Goal: Task Accomplishment & Management: Manage account settings

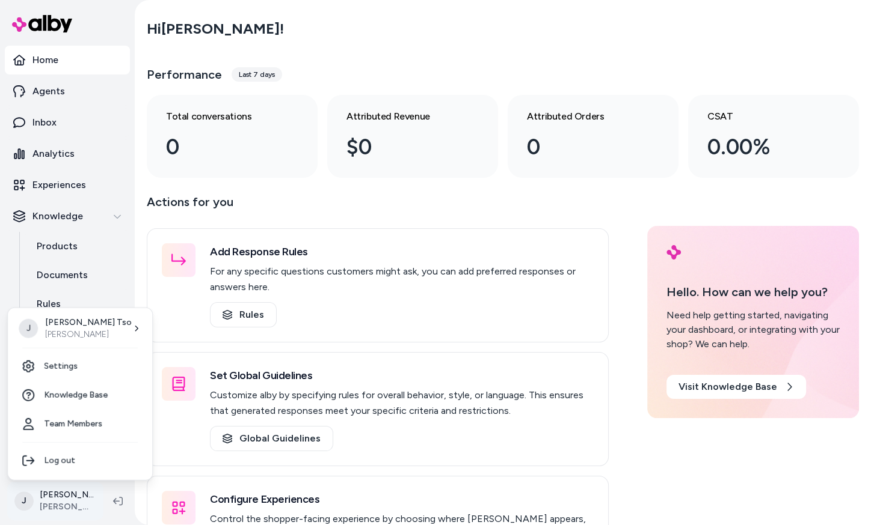
click at [85, 495] on html "Home Agents Inbox Analytics Experiences Knowledge Products Documents Rules Veri…" at bounding box center [435, 262] width 871 height 525
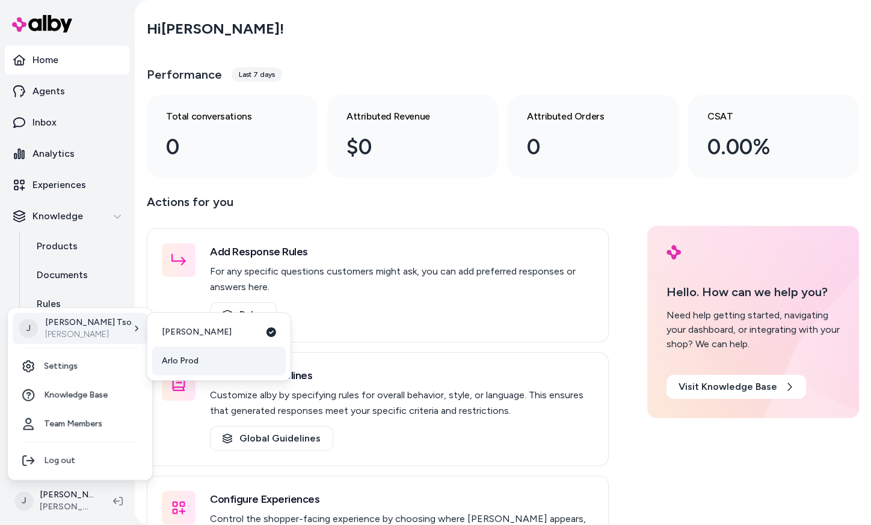
click at [203, 361] on link "Arlo Prod" at bounding box center [218, 361] width 133 height 29
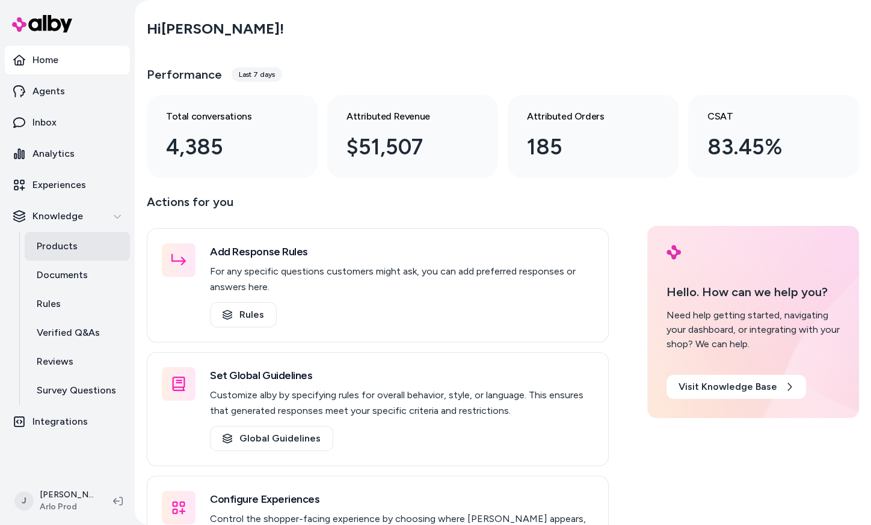
click at [64, 251] on p "Products" at bounding box center [57, 246] width 41 height 14
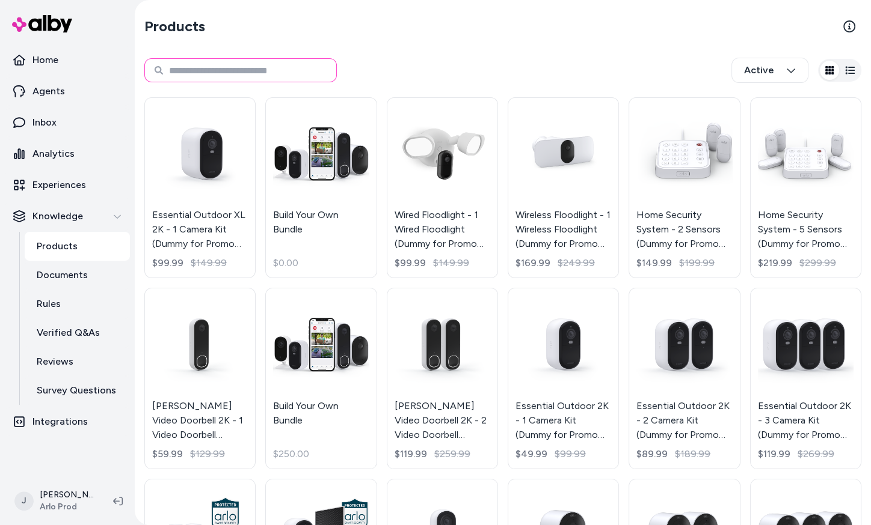
click at [288, 75] on input at bounding box center [240, 70] width 192 height 24
type input "*****"
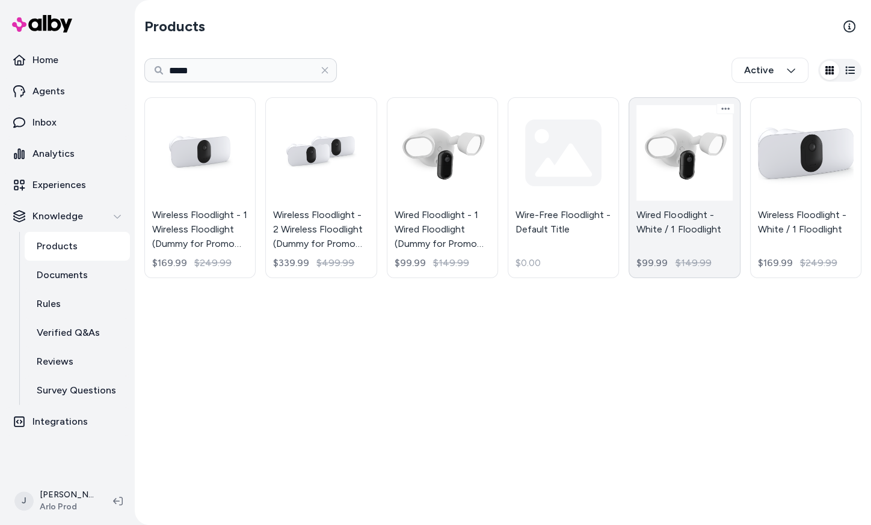
click at [690, 203] on link "Wired Floodlight - White / 1 Floodlight $99.99 $149.99" at bounding box center [683, 187] width 111 height 181
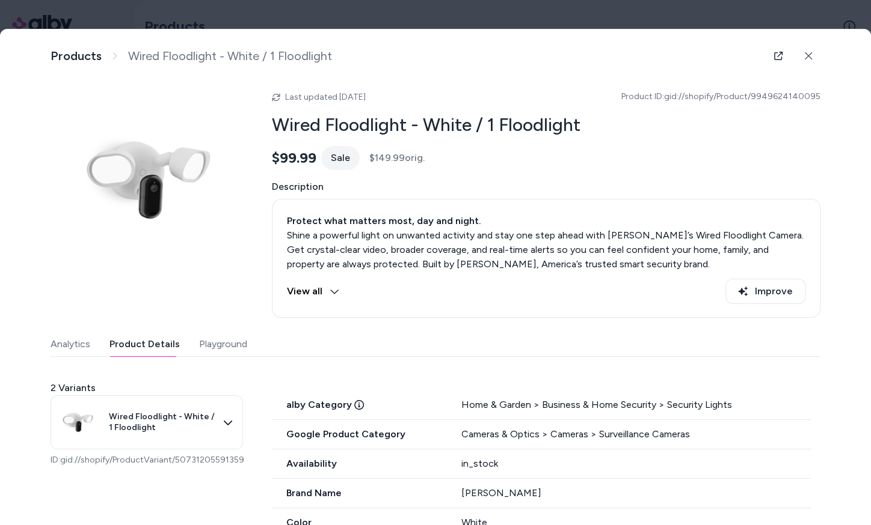
click at [153, 349] on button "Product Details" at bounding box center [144, 344] width 70 height 24
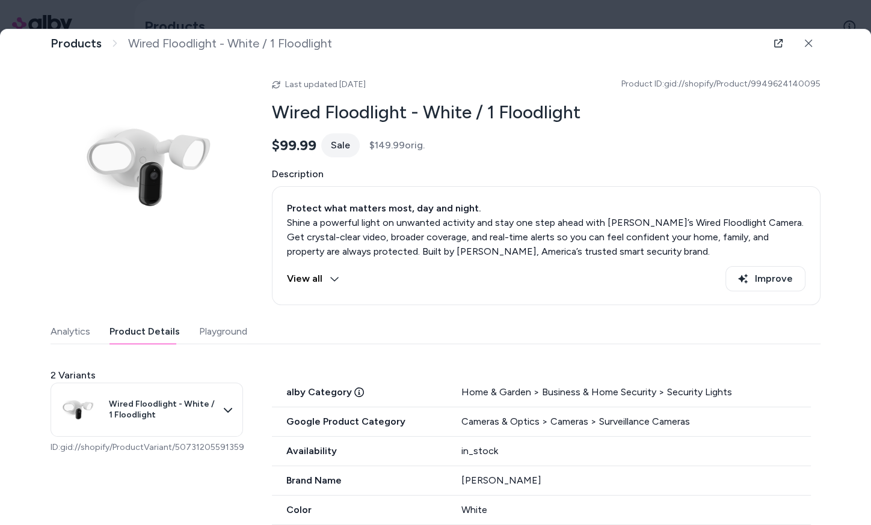
scroll to position [14, 0]
click at [365, 387] on span "alby Category" at bounding box center [359, 391] width 175 height 14
click at [354, 388] on icon at bounding box center [359, 392] width 10 height 10
click at [356, 387] on icon at bounding box center [359, 392] width 10 height 10
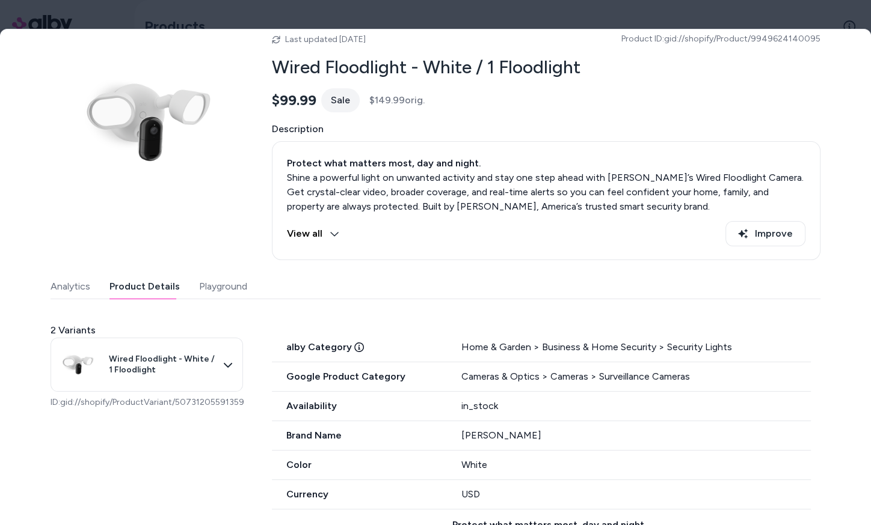
scroll to position [0, 0]
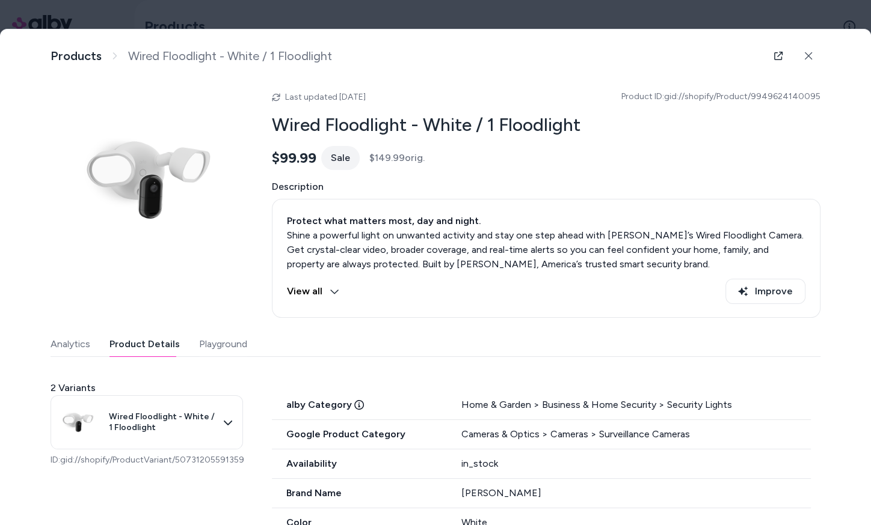
click at [227, 338] on button "Playground" at bounding box center [223, 344] width 48 height 24
click at [156, 342] on button "Product Details" at bounding box center [144, 344] width 70 height 24
click at [355, 407] on icon at bounding box center [359, 405] width 10 height 10
click at [470, 401] on div "Home & Garden > Business & Home Security > Security Lights" at bounding box center [635, 405] width 349 height 14
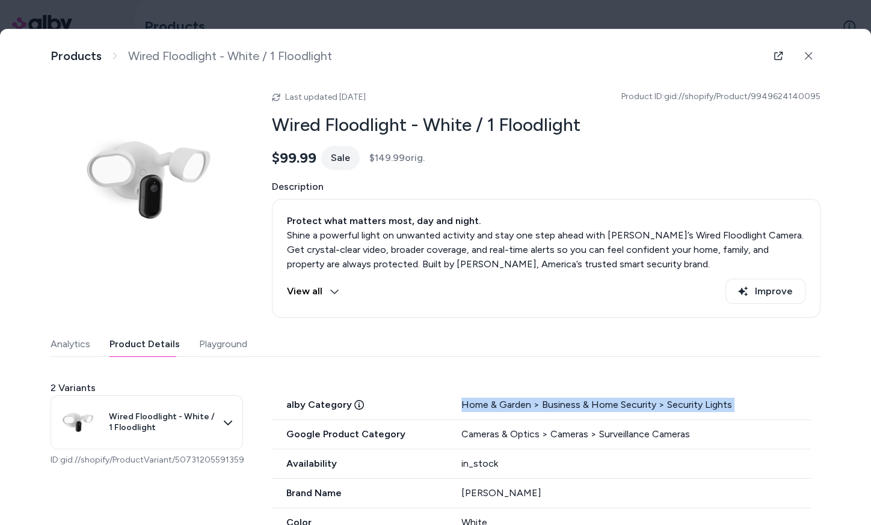
click at [470, 401] on div "Home & Garden > Business & Home Security > Security Lights" at bounding box center [635, 405] width 349 height 14
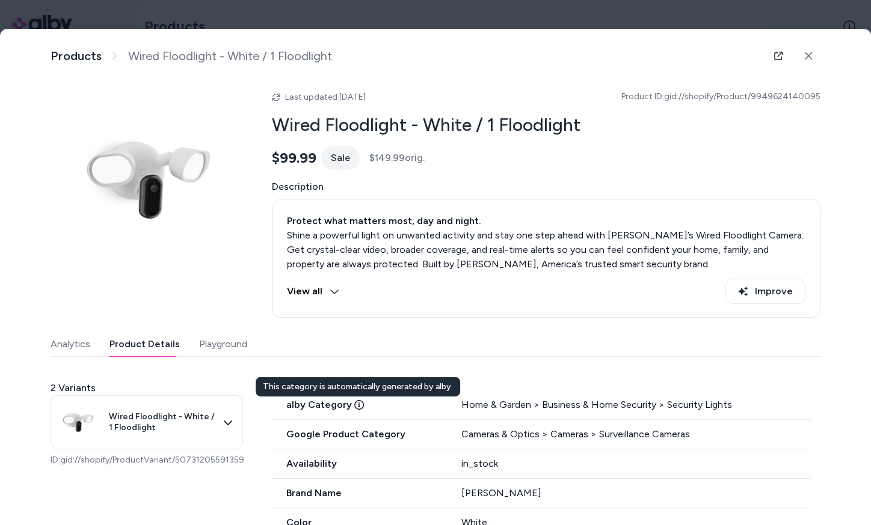
click at [355, 406] on icon at bounding box center [359, 405] width 10 height 10
click at [354, 402] on icon at bounding box center [359, 405] width 10 height 10
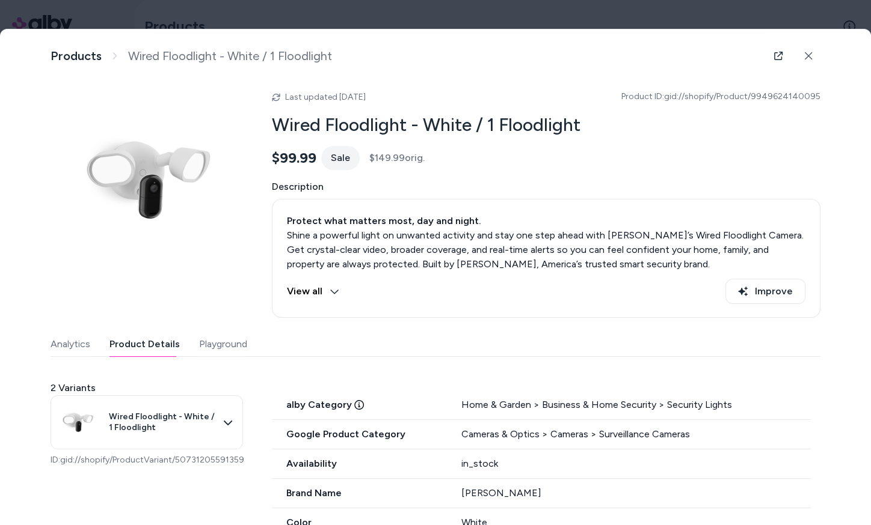
click at [230, 340] on button "Playground" at bounding box center [223, 344] width 48 height 24
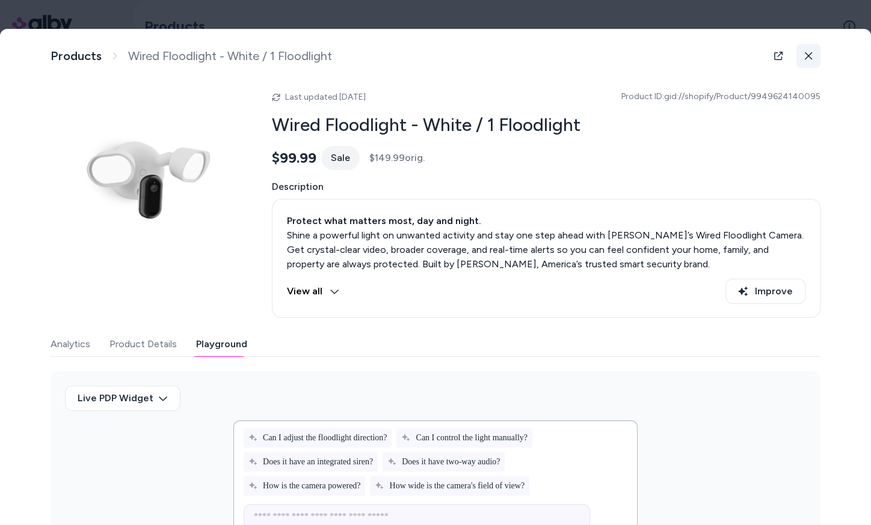
click at [804, 52] on icon at bounding box center [808, 56] width 8 height 8
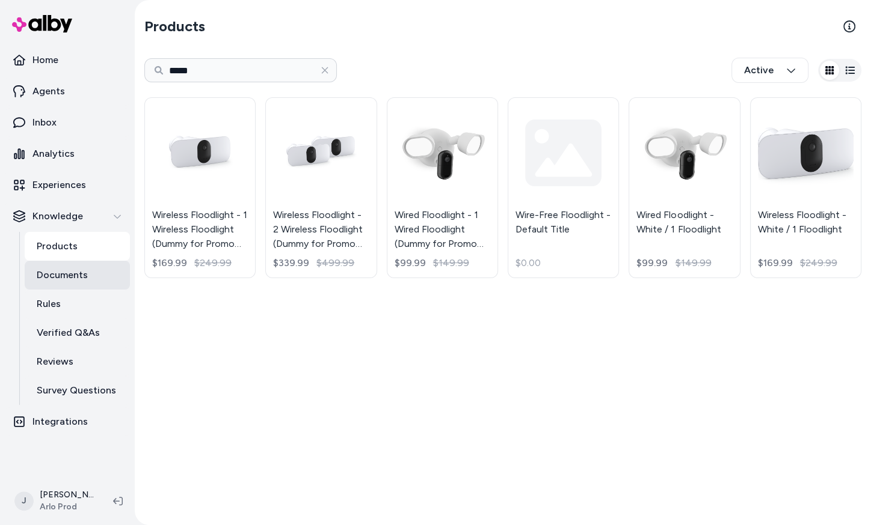
click at [79, 279] on p "Documents" at bounding box center [62, 275] width 51 height 14
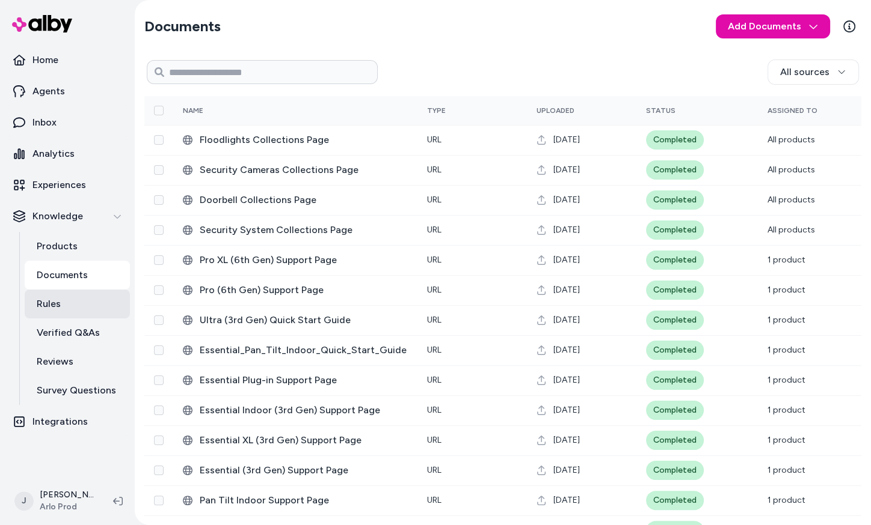
click at [73, 304] on link "Rules" at bounding box center [77, 304] width 105 height 29
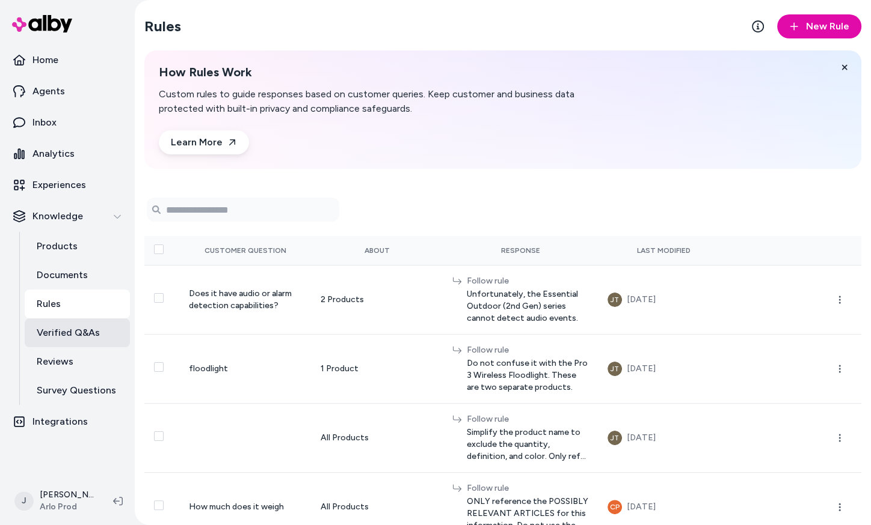
click at [77, 329] on p "Verified Q&As" at bounding box center [68, 333] width 63 height 14
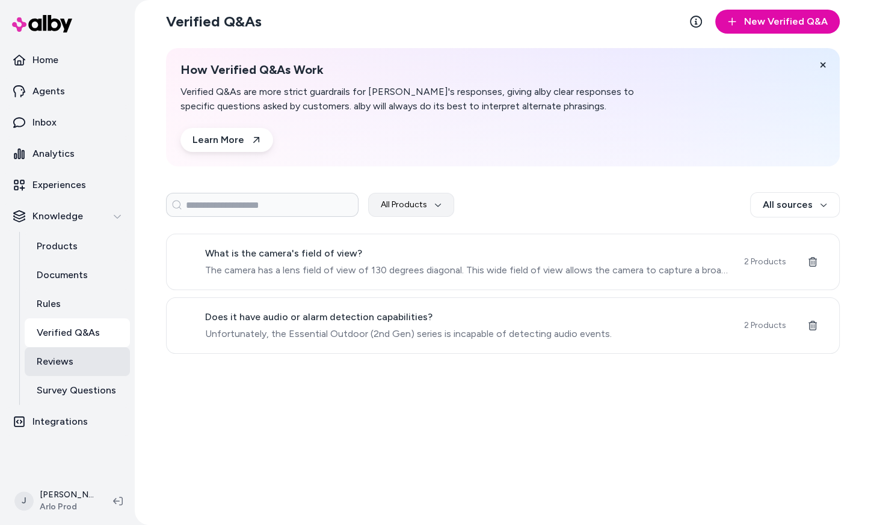
click at [87, 366] on link "Reviews" at bounding box center [77, 362] width 105 height 29
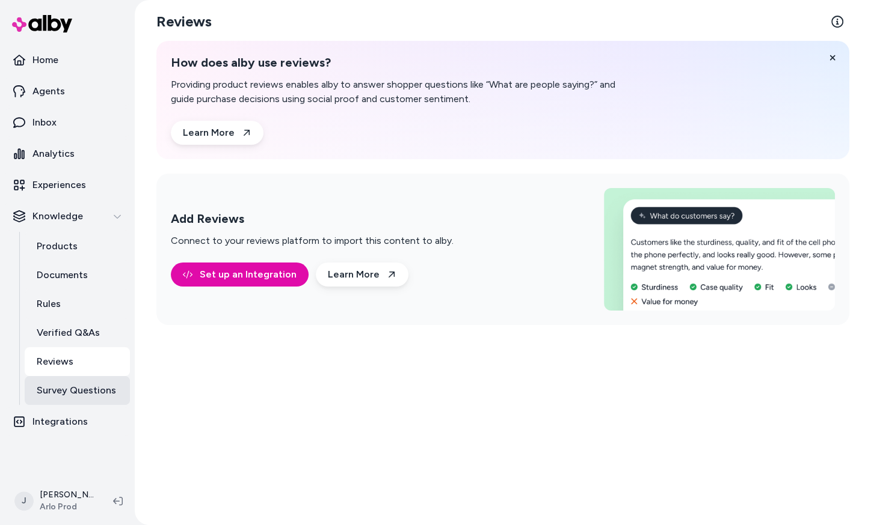
click at [97, 388] on p "Survey Questions" at bounding box center [76, 391] width 79 height 14
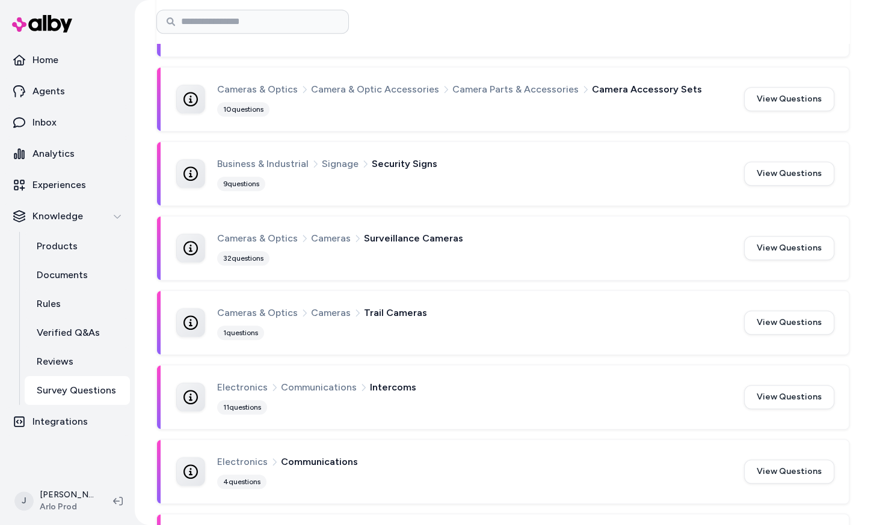
scroll to position [534, 0]
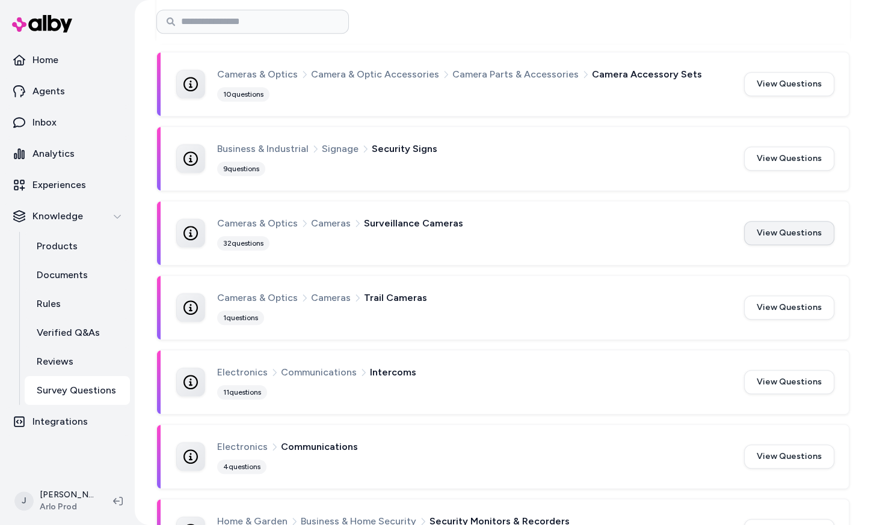
click at [750, 230] on button "View Questions" at bounding box center [789, 233] width 90 height 24
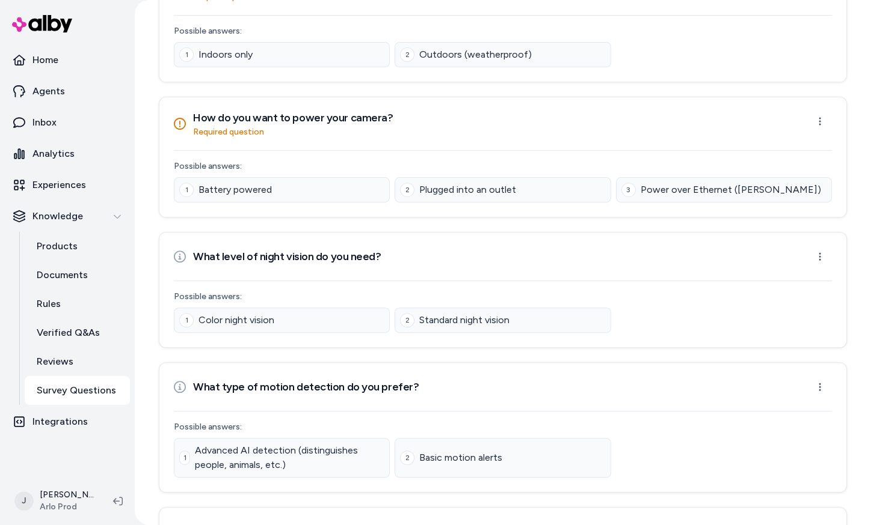
scroll to position [374, 0]
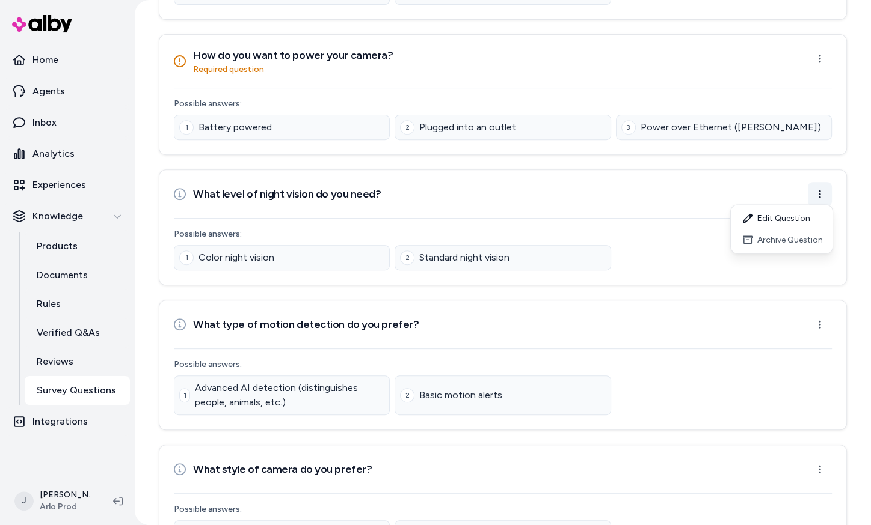
click at [822, 179] on html "Home Agents Inbox Analytics Experiences Knowledge Products Documents Rules Veri…" at bounding box center [435, 262] width 871 height 525
click at [785, 237] on div "Archive Question" at bounding box center [781, 241] width 97 height 22
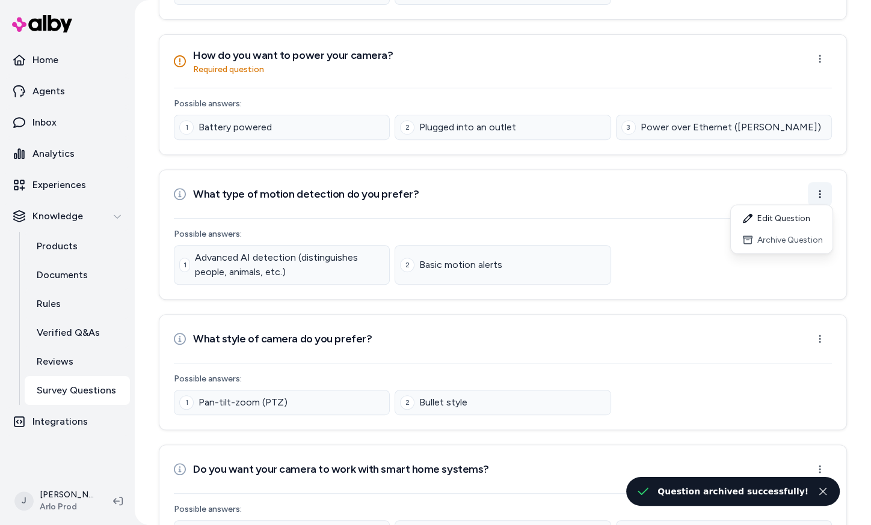
click at [824, 193] on html "Home Agents Inbox Analytics Experiences Knowledge Products Documents Rules Veri…" at bounding box center [435, 262] width 871 height 525
click at [803, 240] on div "Archive Question" at bounding box center [781, 241] width 97 height 22
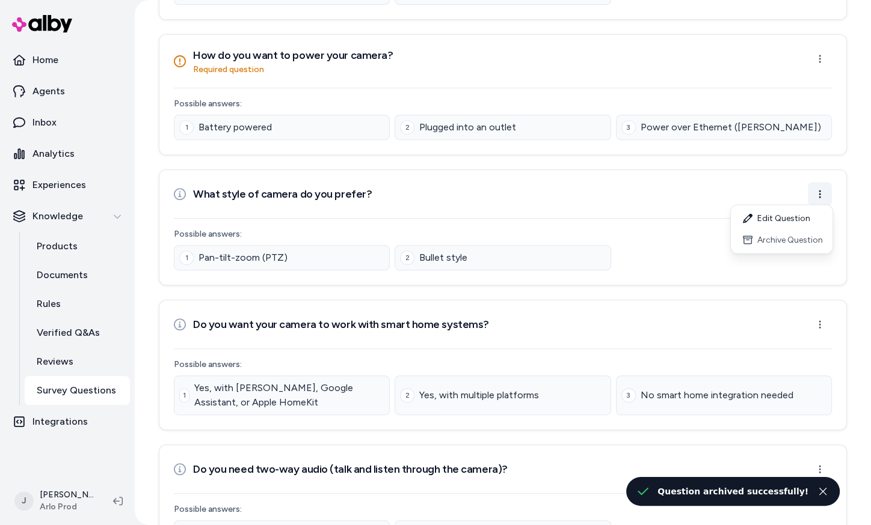
click at [816, 191] on html "Home Agents Inbox Analytics Experiences Knowledge Products Documents Rules Veri…" at bounding box center [435, 262] width 871 height 525
click at [796, 240] on div "Archive Question" at bounding box center [781, 241] width 97 height 22
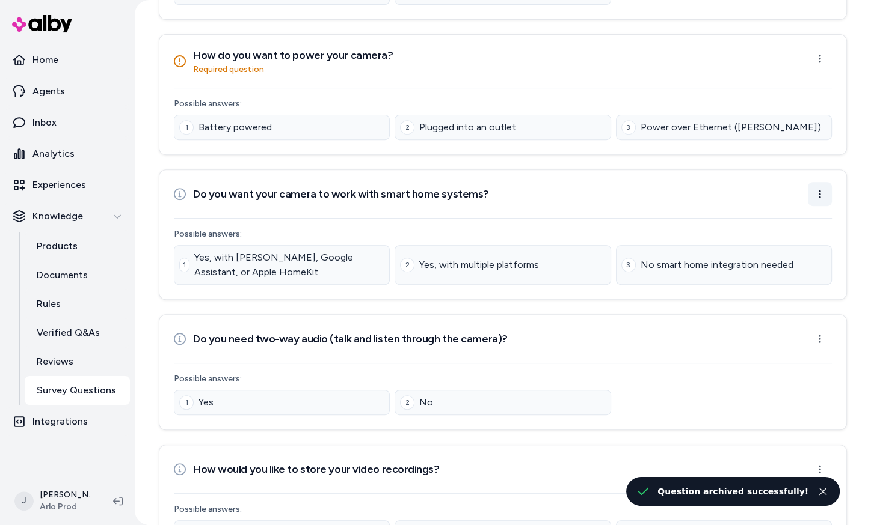
click at [815, 192] on html "Home Agents Inbox Analytics Experiences Knowledge Products Documents Rules Veri…" at bounding box center [435, 262] width 871 height 525
click at [796, 241] on div "Archive Question" at bounding box center [781, 241] width 97 height 22
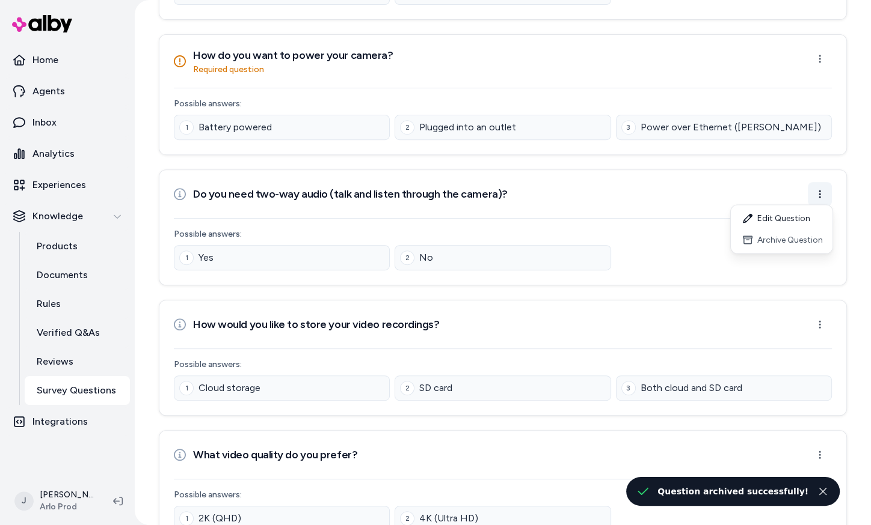
click at [815, 194] on html "Home Agents Inbox Analytics Experiences Knowledge Products Documents Rules Veri…" at bounding box center [435, 262] width 871 height 525
click at [789, 242] on div "Archive Question" at bounding box center [781, 241] width 97 height 22
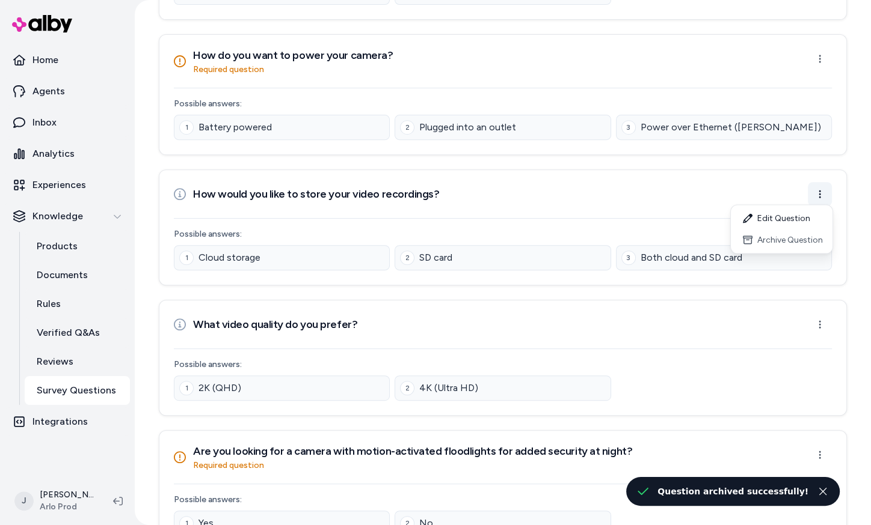
click at [813, 193] on html "Home Agents Inbox Analytics Experiences Knowledge Products Documents Rules Veri…" at bounding box center [435, 262] width 871 height 525
click at [793, 240] on div "Archive Question" at bounding box center [781, 241] width 97 height 22
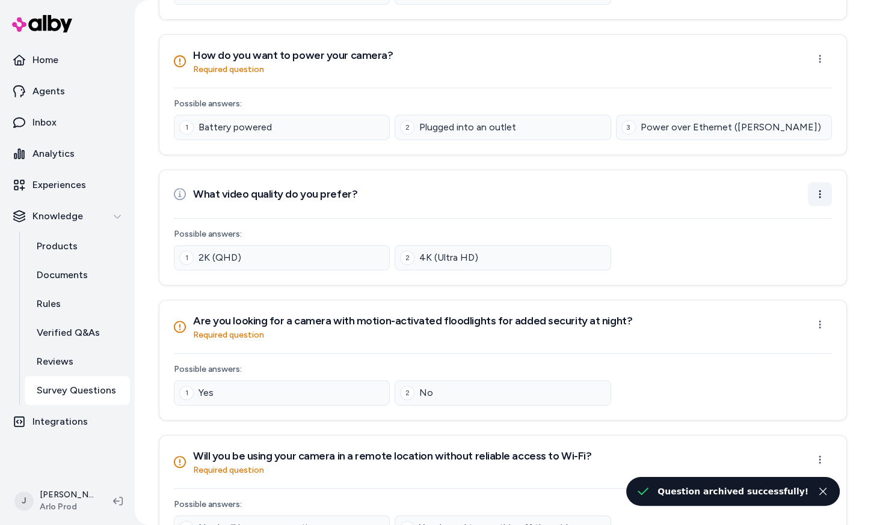
click at [820, 195] on html "Home Agents Inbox Analytics Experiences Knowledge Products Documents Rules Veri…" at bounding box center [435, 262] width 871 height 525
click at [789, 242] on div "Archive Question" at bounding box center [781, 241] width 97 height 22
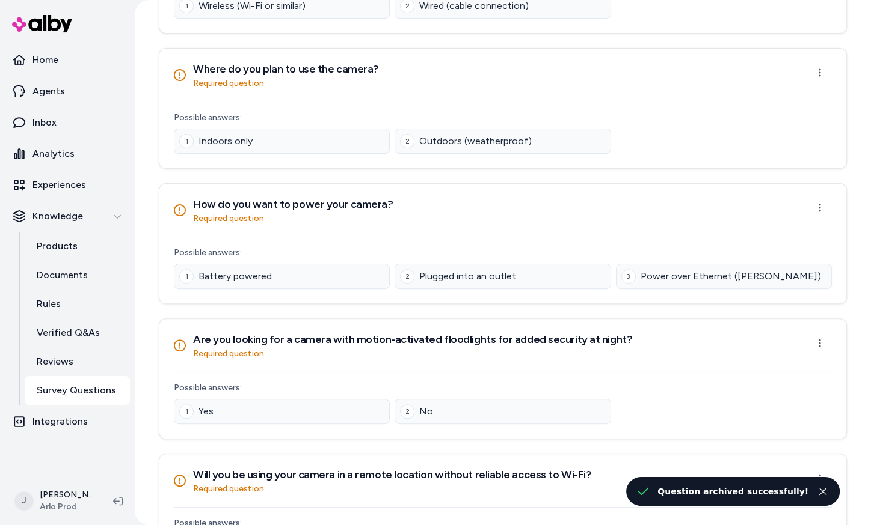
scroll to position [0, 0]
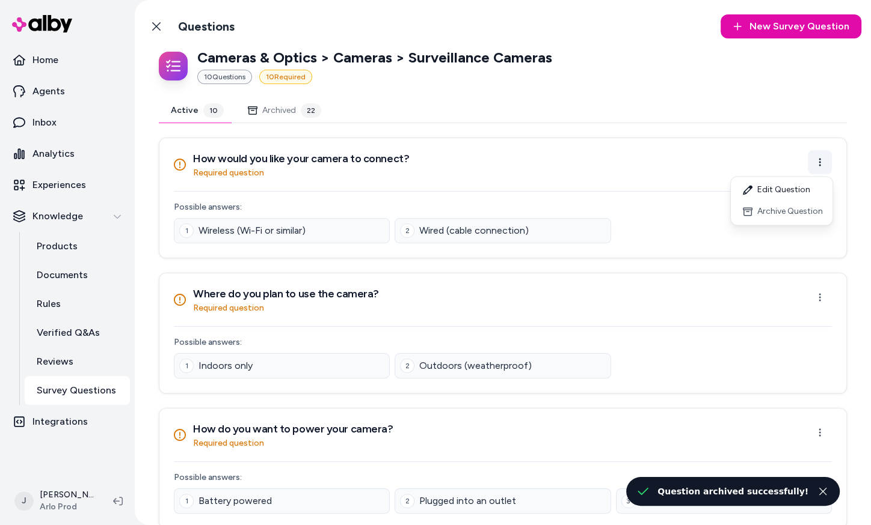
click at [819, 164] on html "Home Agents Inbox Analytics Experiences Knowledge Products Documents Rules Veri…" at bounding box center [435, 262] width 871 height 525
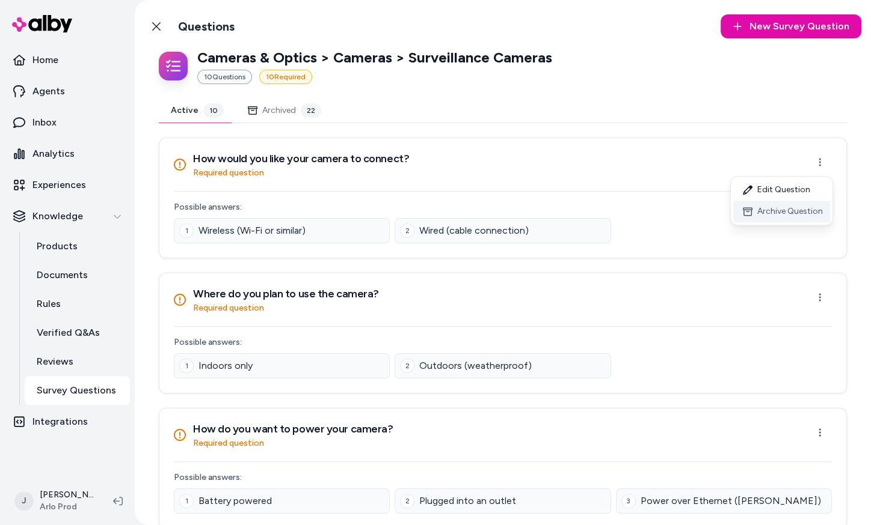
click at [806, 209] on div "Archive Question" at bounding box center [781, 212] width 97 height 22
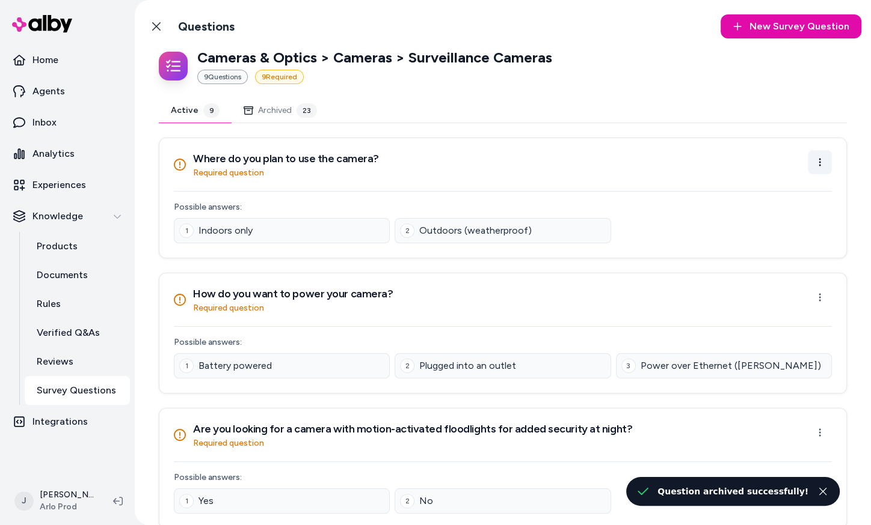
click at [819, 160] on html "Home Agents Inbox Analytics Experiences Knowledge Products Documents Rules Veri…" at bounding box center [435, 262] width 871 height 525
click at [794, 212] on div "Archive Question" at bounding box center [781, 212] width 97 height 22
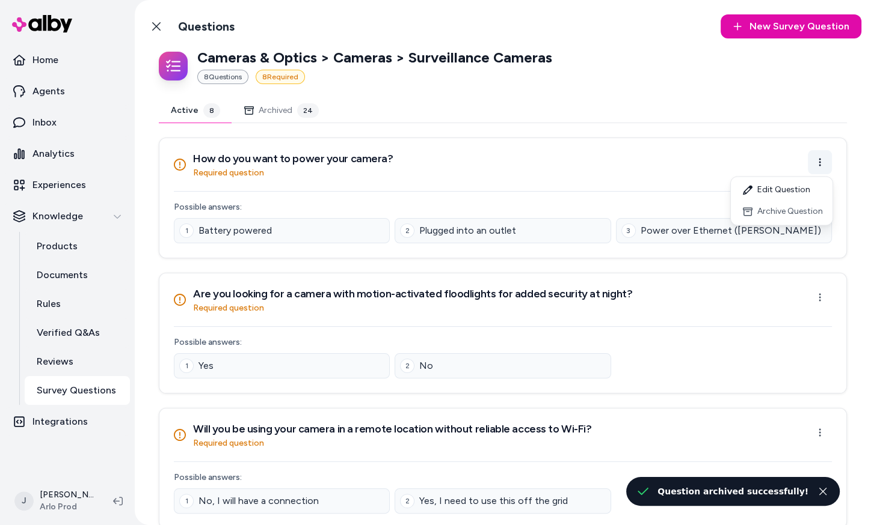
click at [818, 164] on html "Home Agents Inbox Analytics Experiences Knowledge Products Documents Rules Veri…" at bounding box center [435, 262] width 871 height 525
click at [800, 207] on div "Archive Question" at bounding box center [781, 212] width 97 height 22
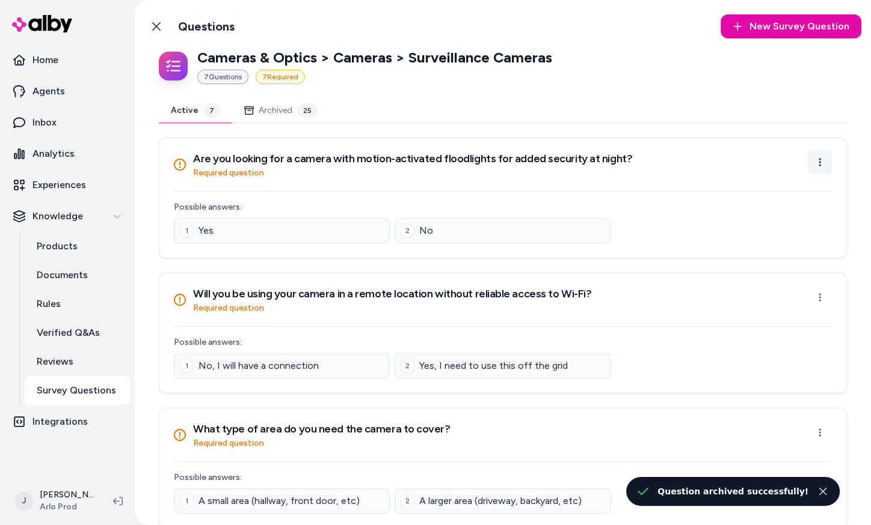
click at [819, 171] on html "Home Agents Inbox Analytics Experiences Knowledge Products Documents Rules Veri…" at bounding box center [435, 262] width 871 height 525
click at [628, 248] on html "Home Agents Inbox Analytics Experiences Knowledge Products Documents Rules Veri…" at bounding box center [435, 262] width 871 height 525
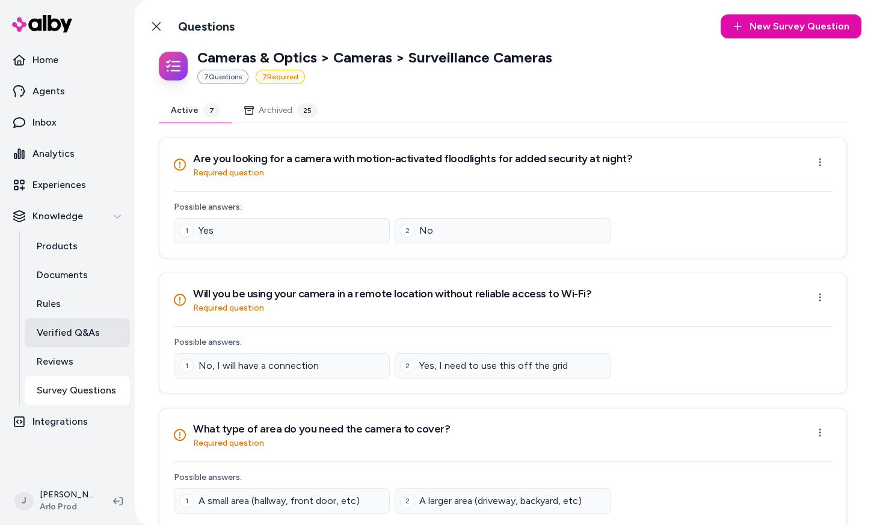
click at [48, 344] on link "Verified Q&As" at bounding box center [77, 333] width 105 height 29
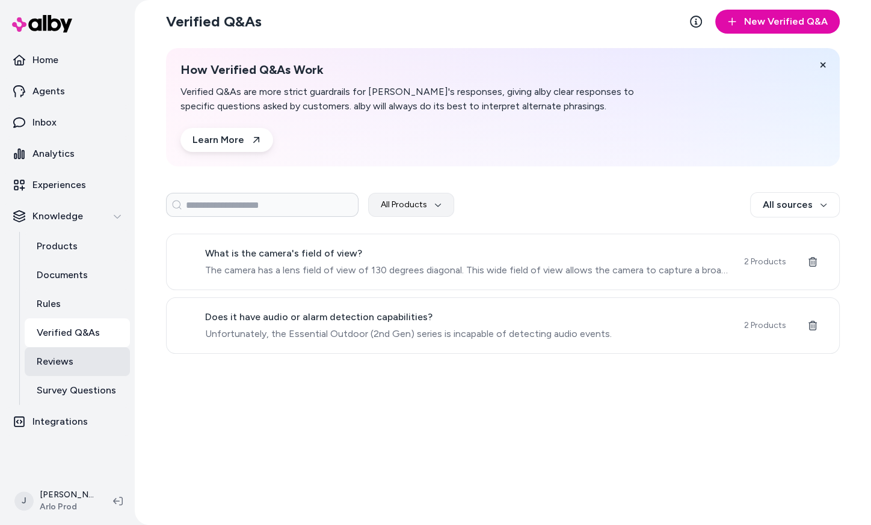
click at [64, 362] on p "Reviews" at bounding box center [55, 362] width 37 height 14
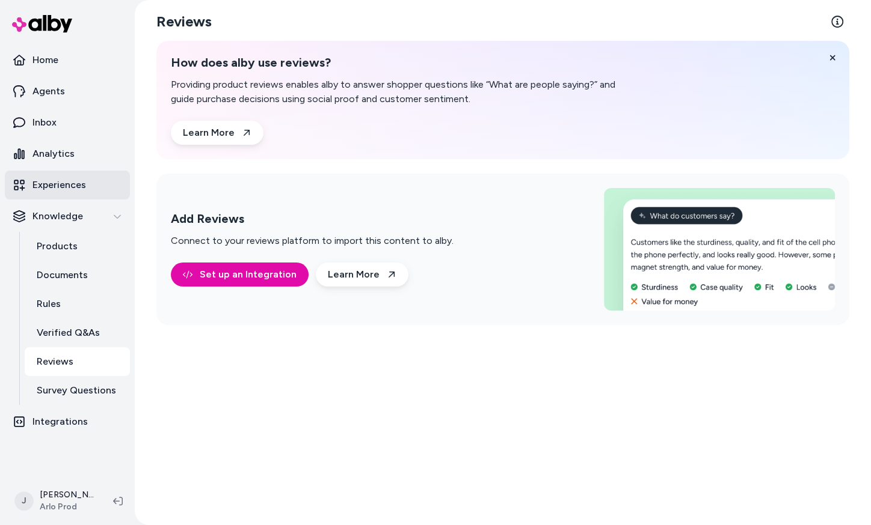
click at [67, 194] on link "Experiences" at bounding box center [67, 185] width 125 height 29
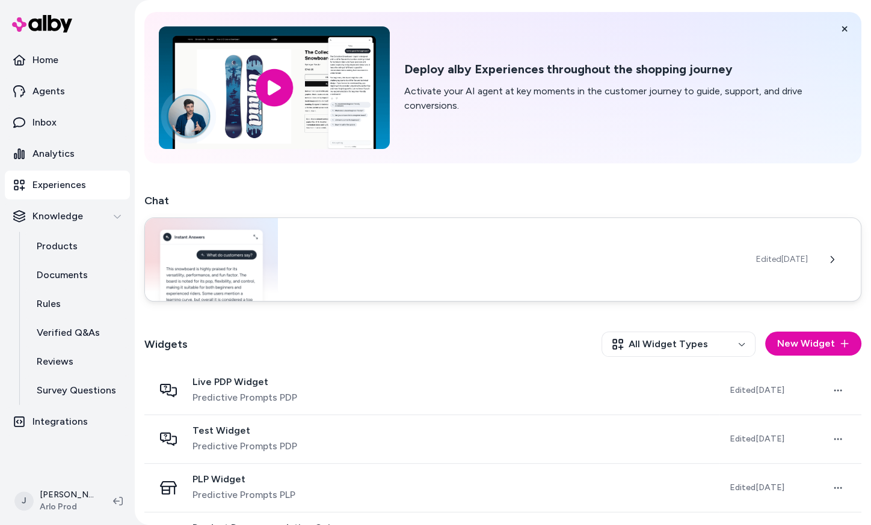
scroll to position [82, 0]
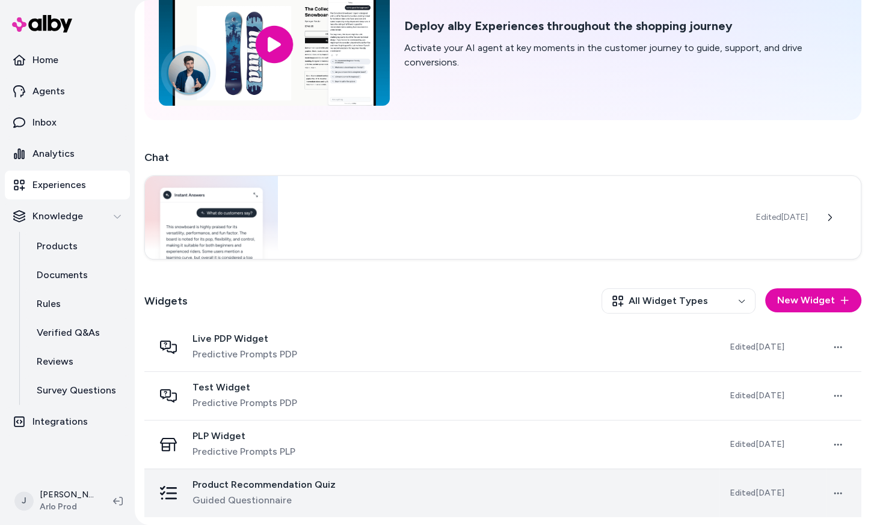
click at [251, 500] on span "Guided Questionnaire" at bounding box center [263, 501] width 143 height 14
